Goal: Task Accomplishment & Management: Use online tool/utility

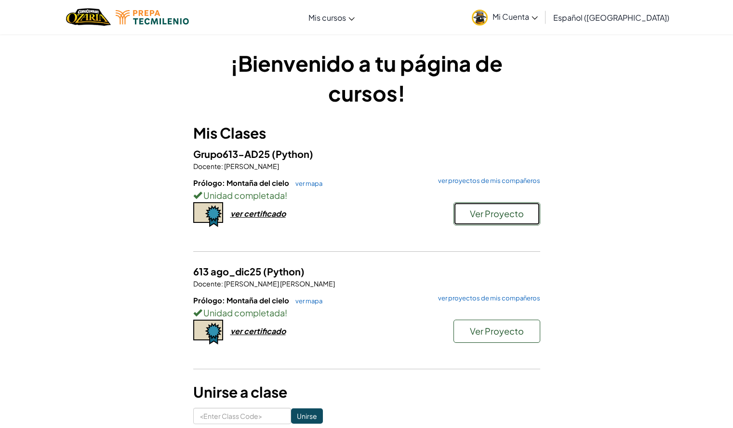
click at [504, 216] on span "Ver Proyecto" at bounding box center [497, 213] width 54 height 11
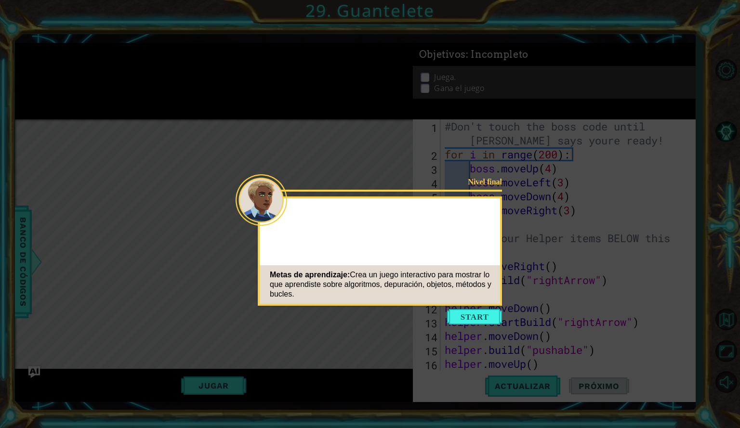
click at [465, 321] on button "Start" at bounding box center [474, 316] width 55 height 15
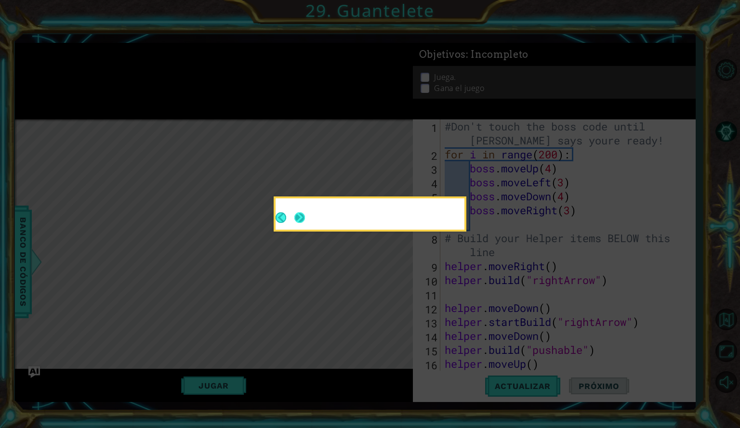
click at [299, 218] on button "Next" at bounding box center [299, 218] width 11 height 11
click at [301, 218] on button "Next" at bounding box center [299, 218] width 11 height 11
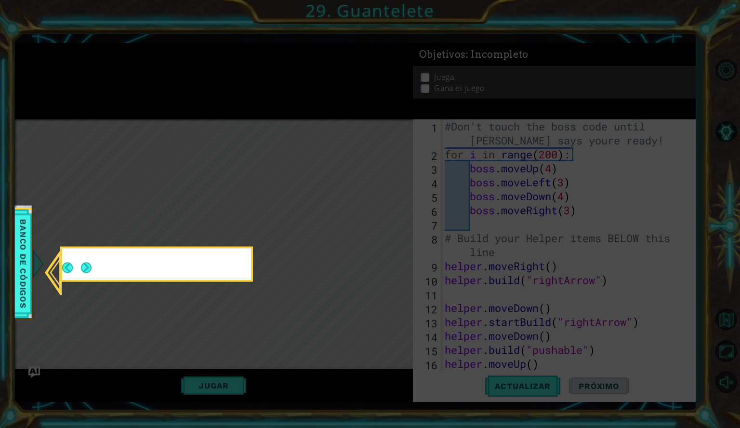
click at [302, 217] on icon at bounding box center [370, 214] width 740 height 428
click at [85, 269] on button "Next" at bounding box center [86, 268] width 11 height 11
click at [513, 307] on icon at bounding box center [370, 214] width 740 height 428
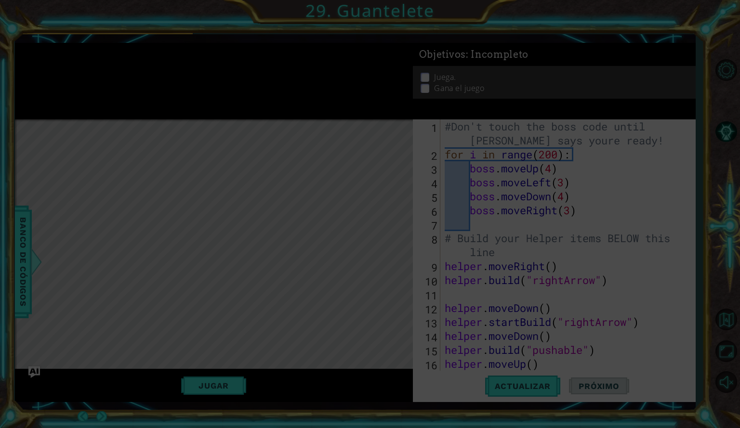
click at [513, 307] on icon at bounding box center [370, 214] width 740 height 428
click at [635, 428] on html "1 ההההההההההההההההההההההההההההההההההההההההההההההההההההההההההההההההההההההההההההה…" at bounding box center [370, 214] width 740 height 428
click at [215, 147] on icon at bounding box center [370, 214] width 740 height 428
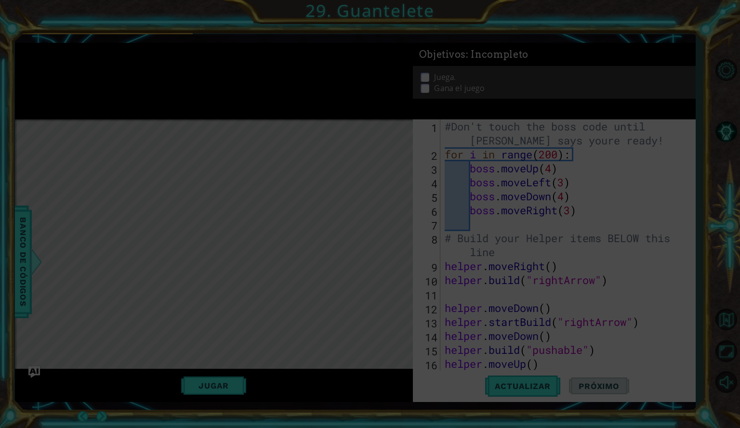
click at [215, 147] on icon at bounding box center [370, 214] width 740 height 428
click at [214, 147] on icon at bounding box center [370, 214] width 740 height 428
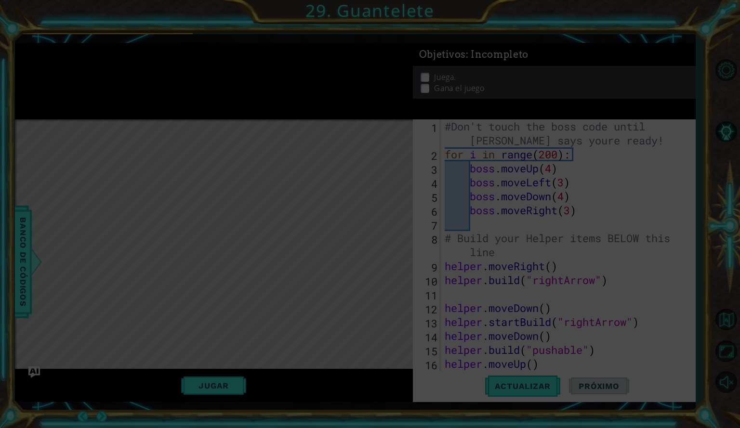
click at [214, 147] on icon at bounding box center [370, 214] width 740 height 428
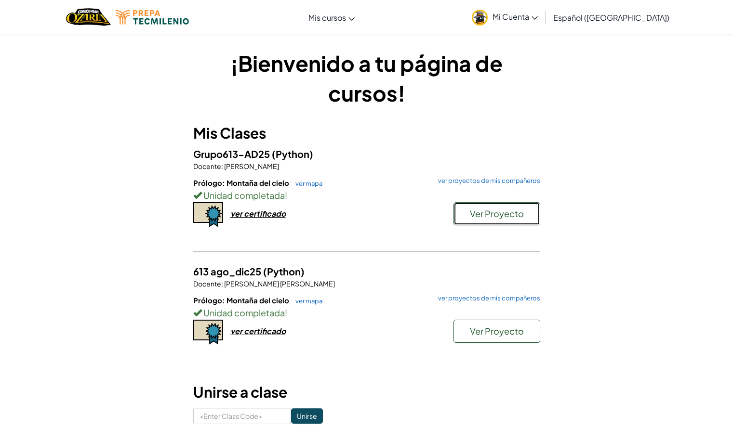
click at [517, 215] on span "Ver Proyecto" at bounding box center [497, 213] width 54 height 11
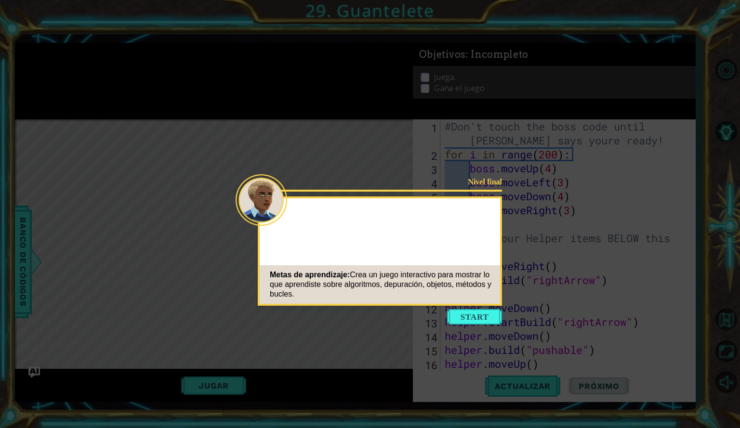
click at [465, 324] on button "Start" at bounding box center [474, 316] width 55 height 15
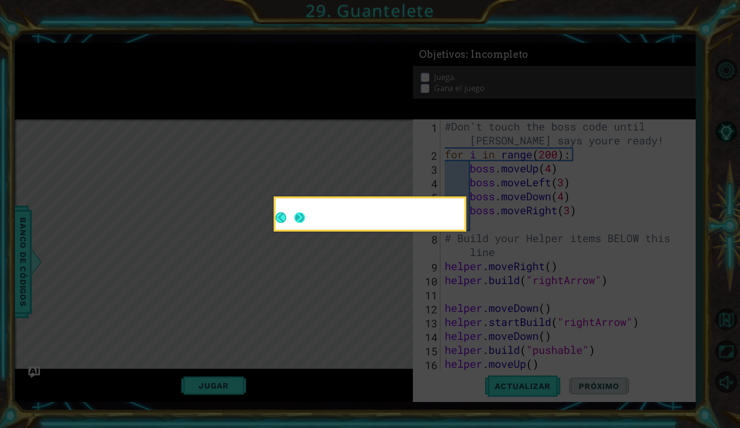
click at [301, 214] on button "Next" at bounding box center [299, 218] width 11 height 11
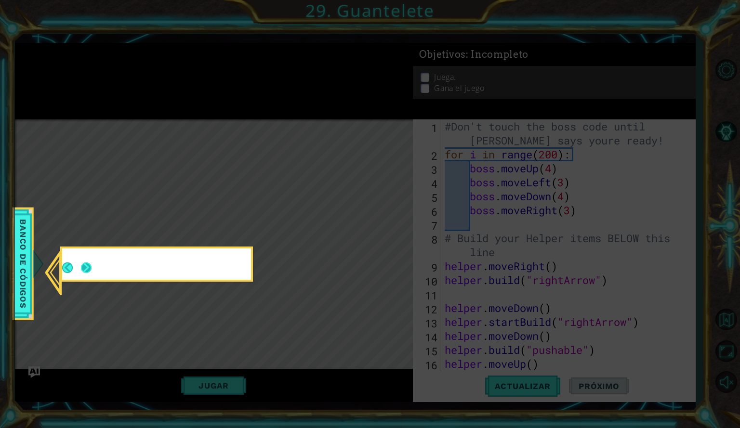
click at [89, 271] on button "Next" at bounding box center [86, 268] width 11 height 11
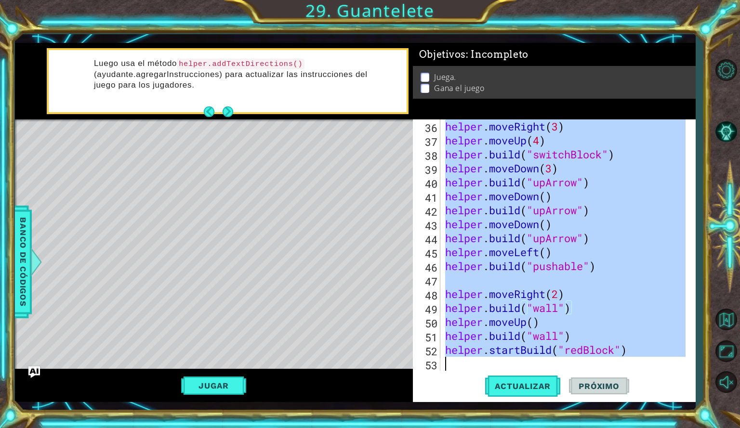
scroll to position [643, 0]
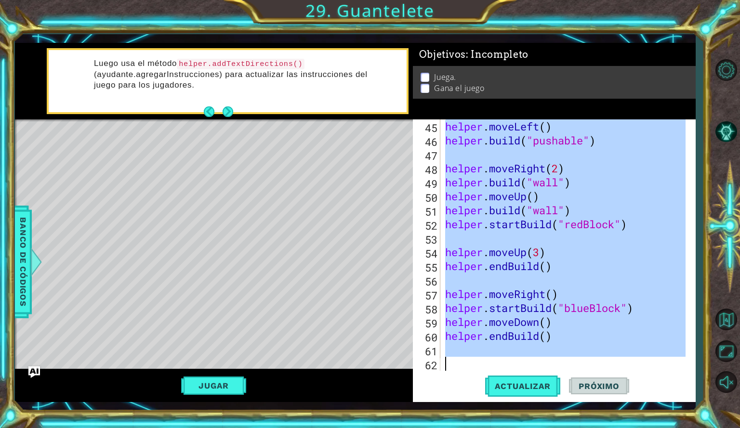
drag, startPoint x: 446, startPoint y: 124, endPoint x: 604, endPoint y: 420, distance: 335.5
click at [604, 420] on div "1 ההההההההההההההההההההההההההההההההההההההההההההההההההההההההההההההההההההההההההההה…" at bounding box center [370, 214] width 740 height 428
